Goal: Task Accomplishment & Management: Manage account settings

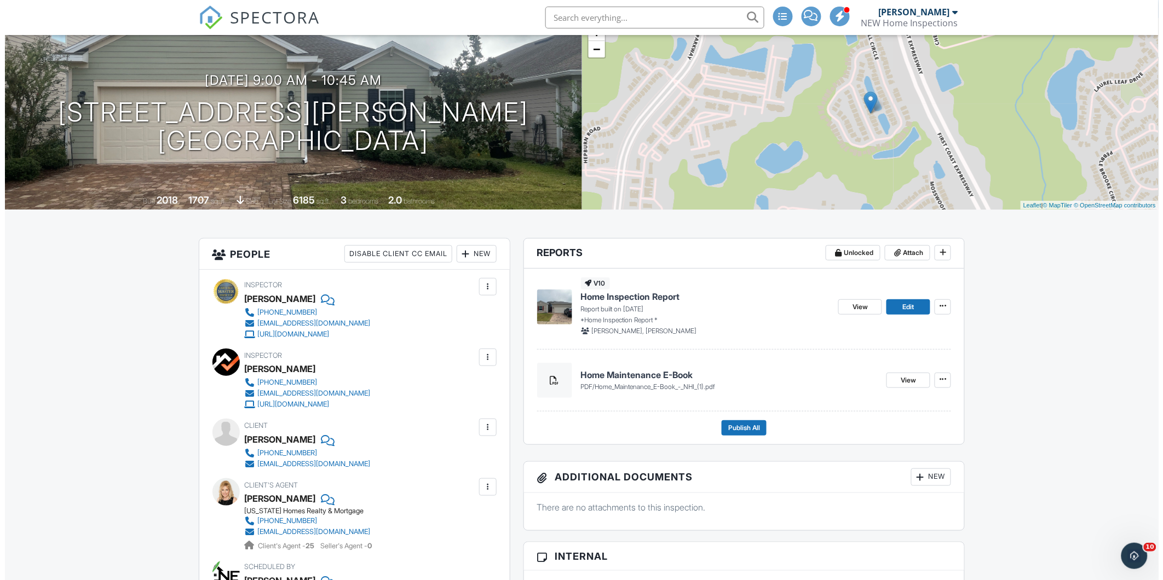
scroll to position [182, 0]
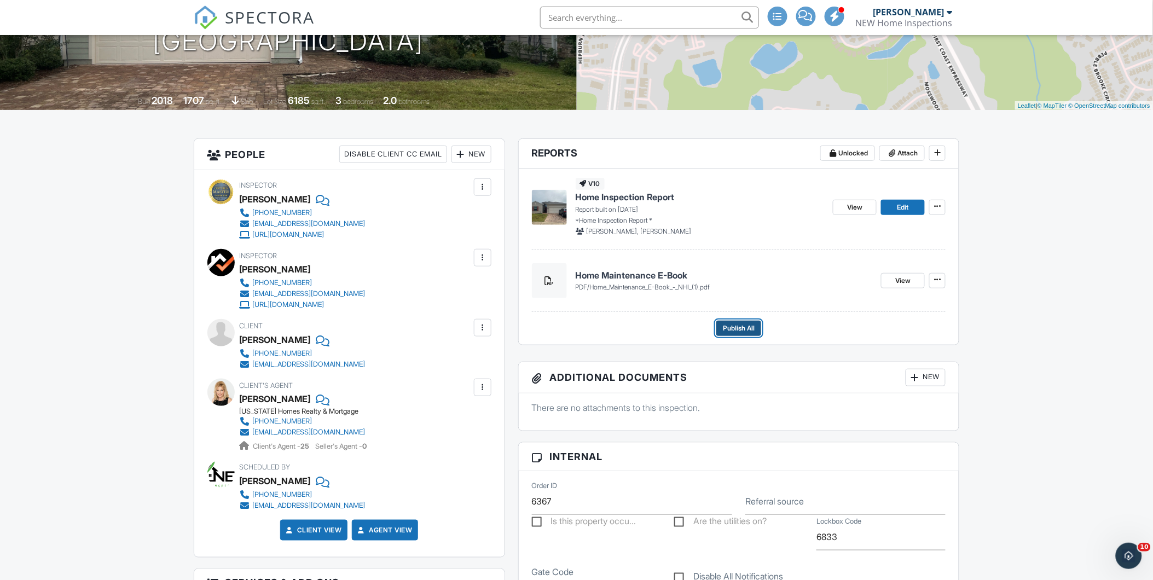
click at [732, 331] on span "Publish All" at bounding box center [739, 328] width 32 height 11
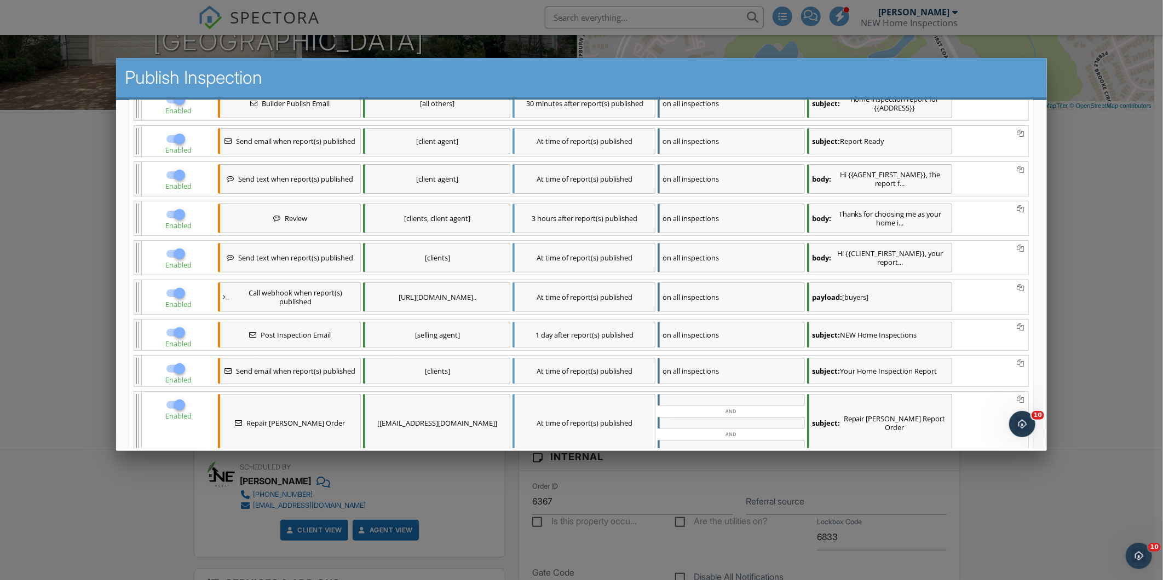
scroll to position [308, 0]
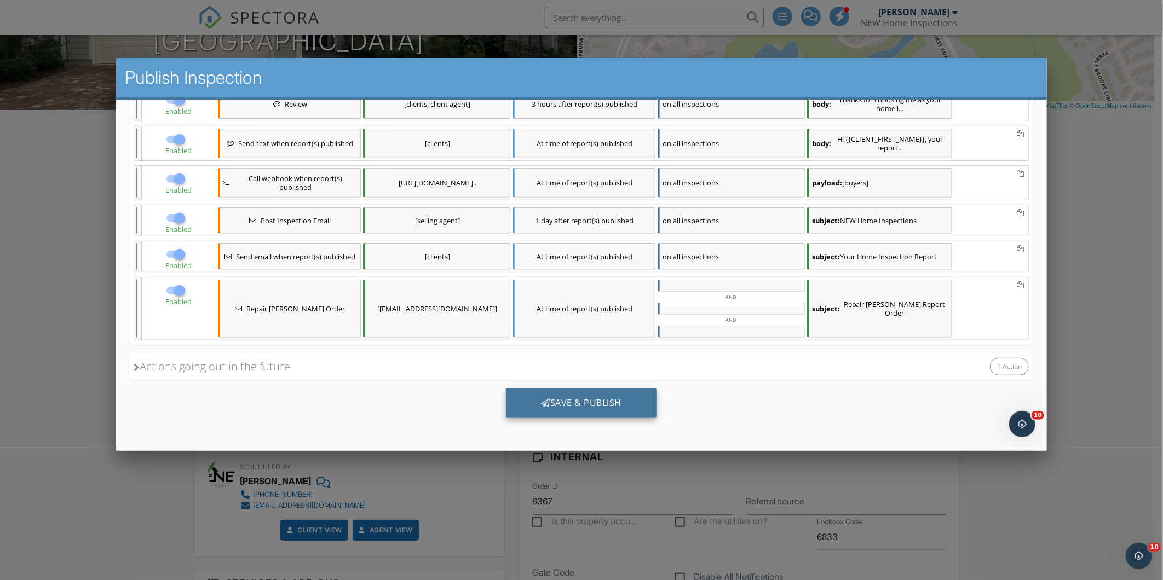
click at [609, 391] on div "Save & Publish" at bounding box center [581, 403] width 151 height 30
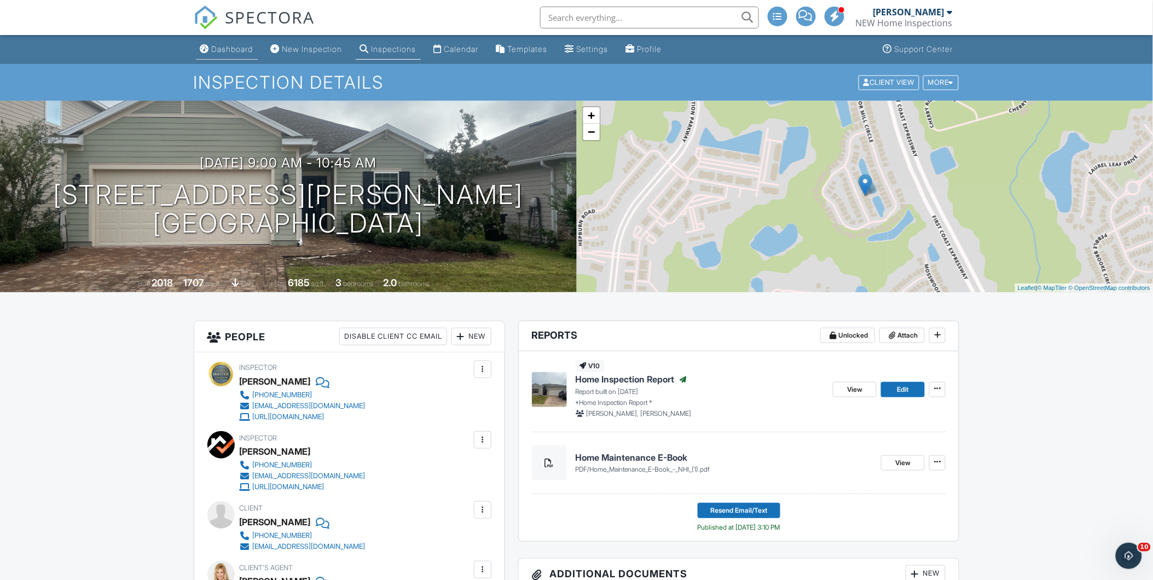
click at [243, 50] on div "Dashboard" at bounding box center [233, 48] width 42 height 9
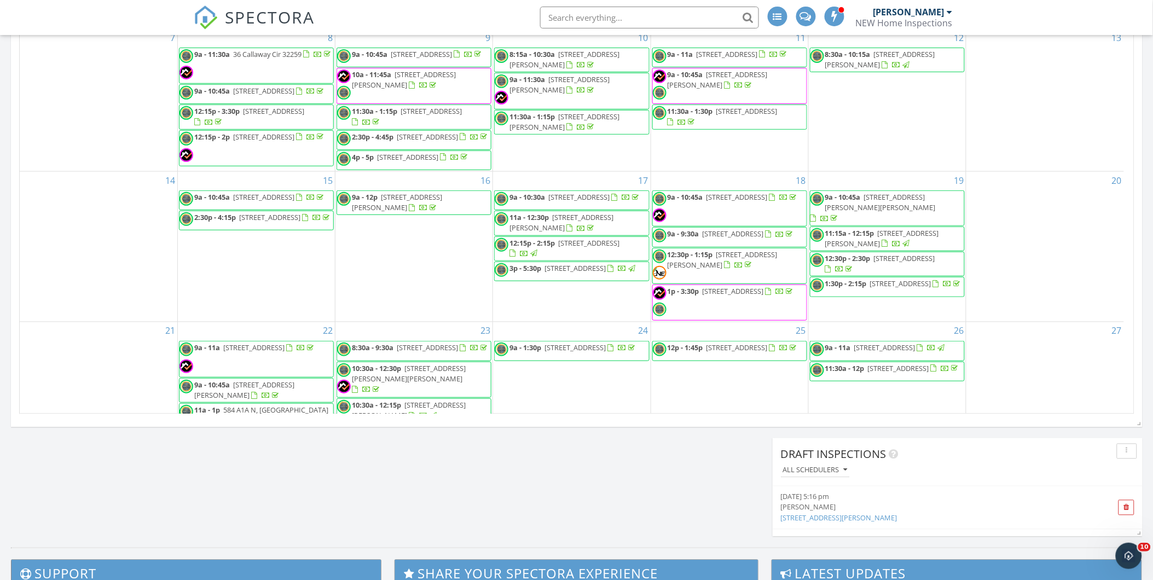
scroll to position [88, 0]
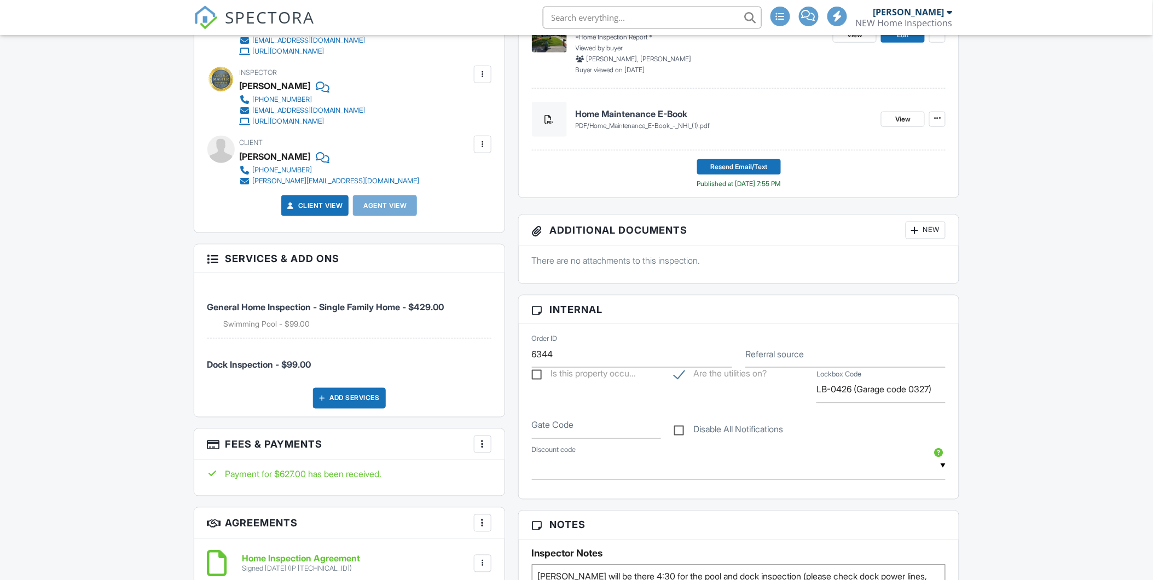
scroll to position [62, 0]
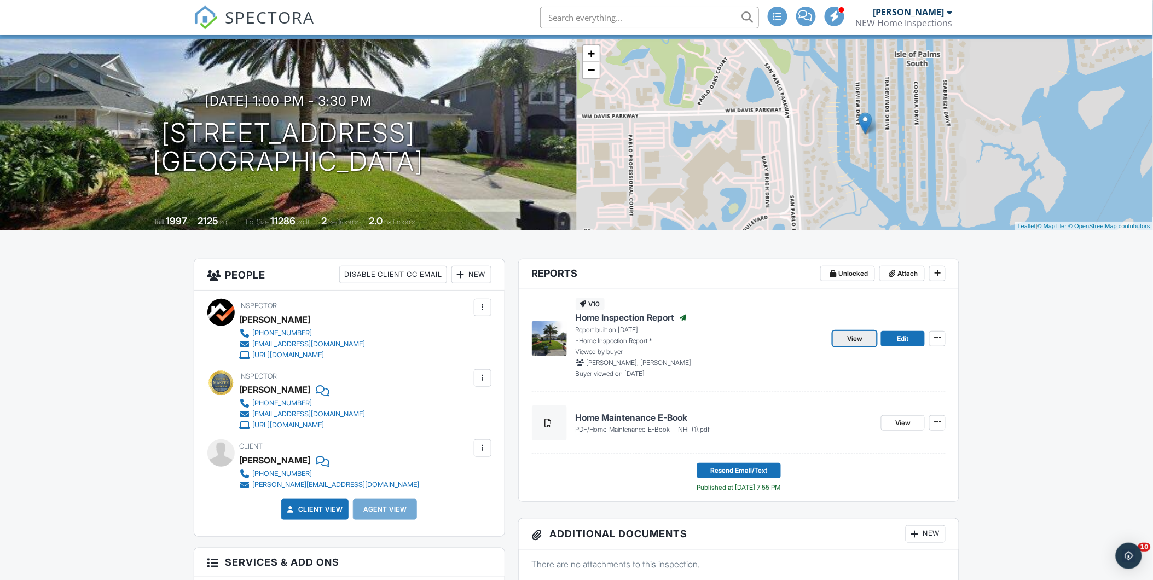
click at [851, 340] on span "View" at bounding box center [854, 338] width 15 height 11
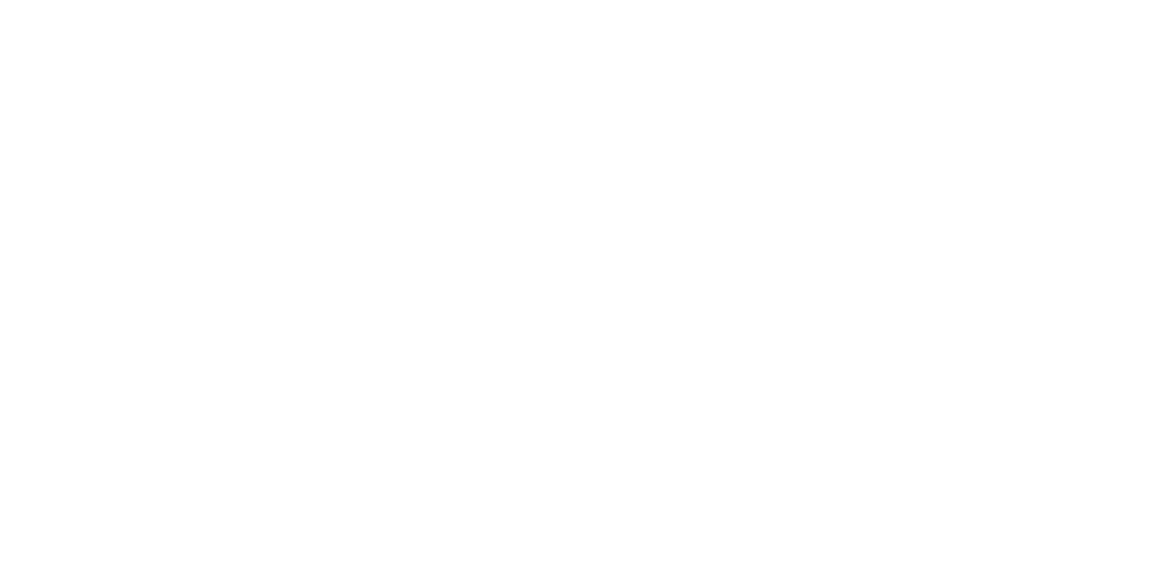
scroll to position [30, 0]
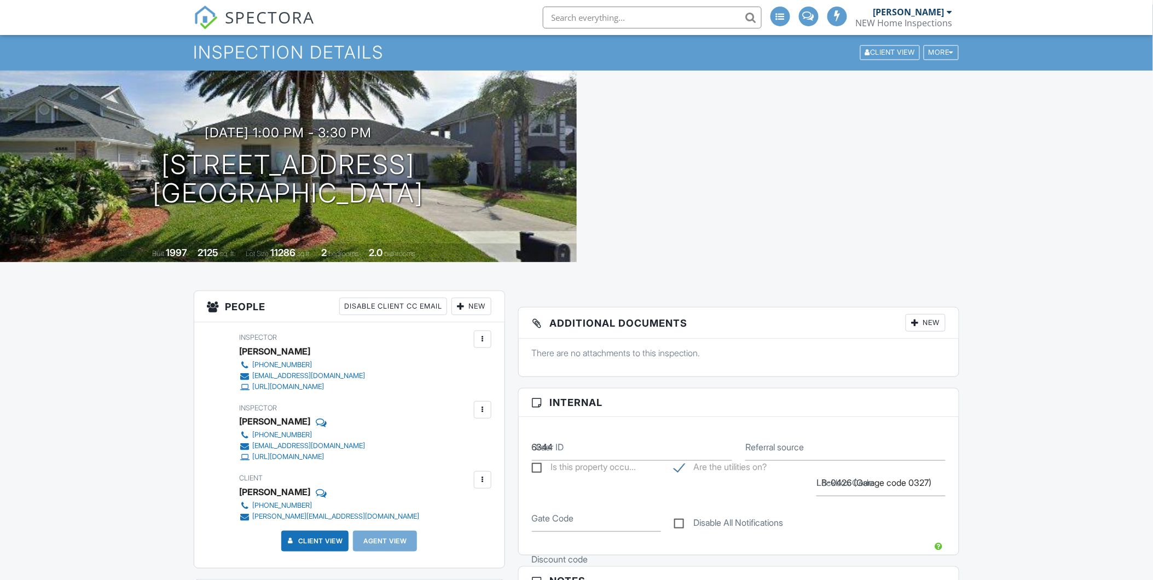
click at [215, 30] on link "Dashboard" at bounding box center [227, 19] width 62 height 20
click at [0, 0] on div at bounding box center [0, 0] width 0 height 0
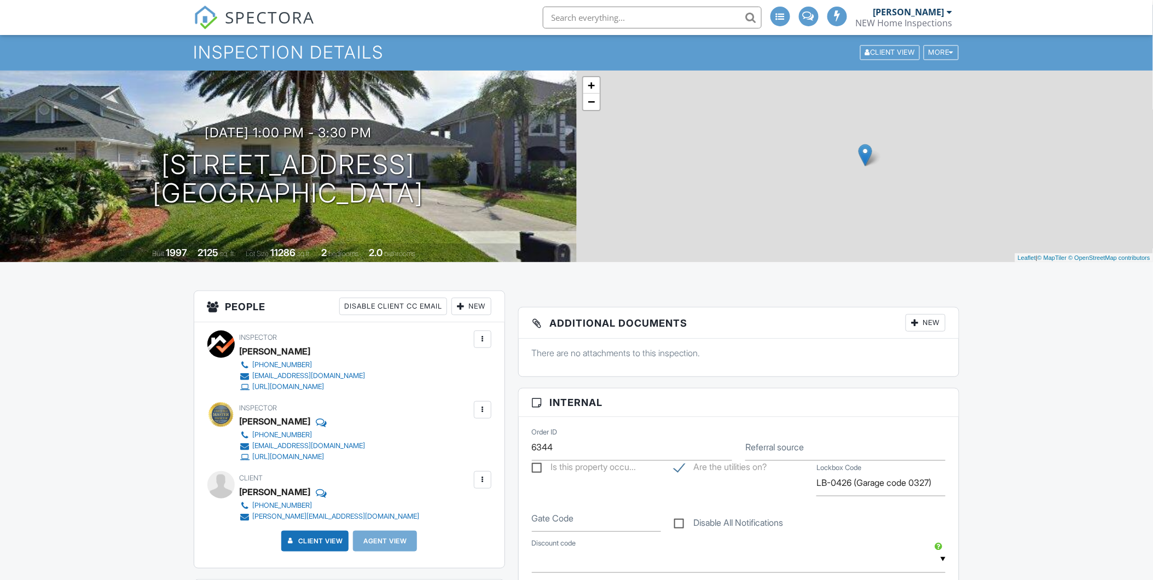
scroll to position [0, 0]
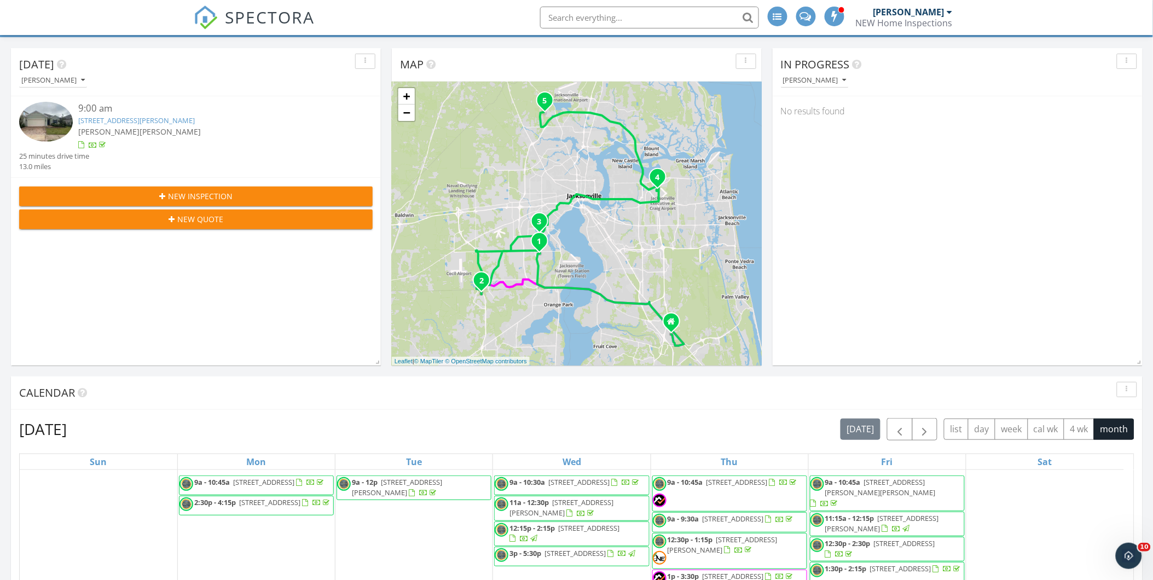
scroll to position [61, 0]
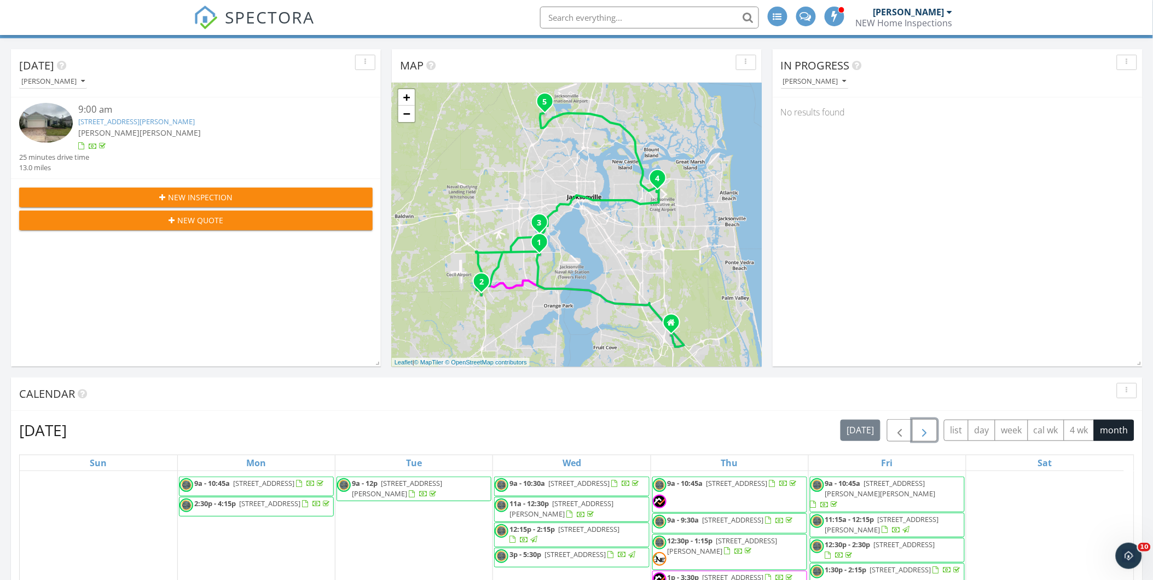
click at [924, 429] on span "button" at bounding box center [924, 430] width 13 height 13
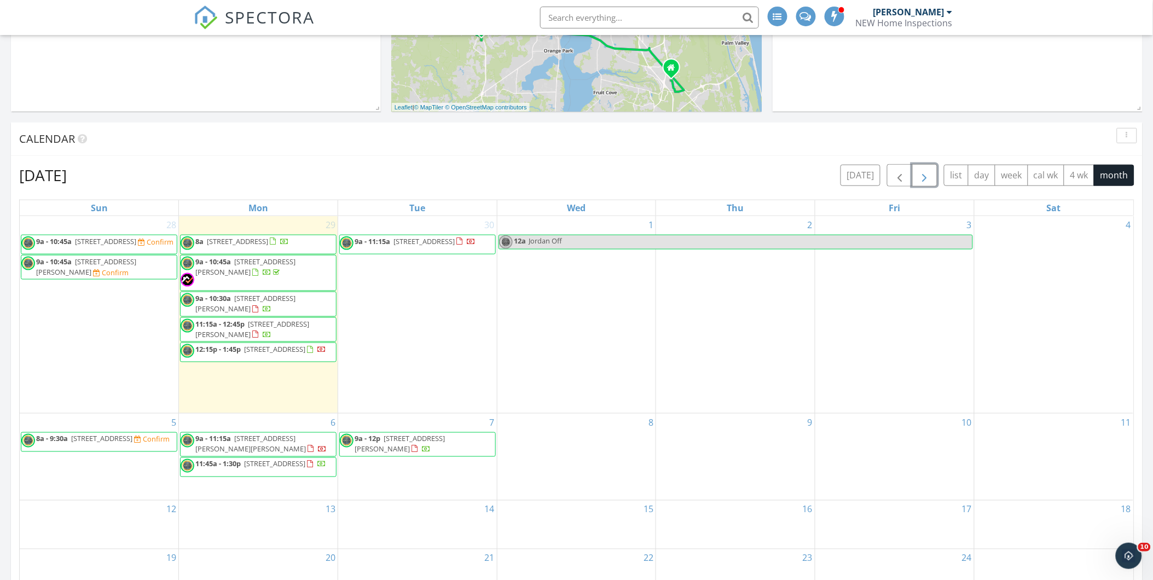
scroll to position [304, 0]
